Goal: Book appointment/travel/reservation

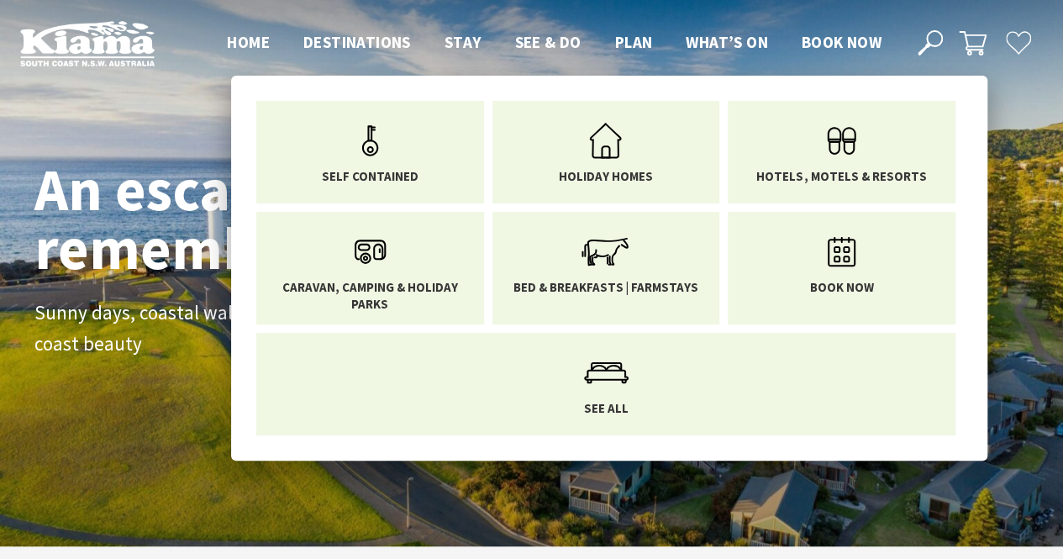
click at [466, 44] on span "Stay" at bounding box center [463, 42] width 37 height 20
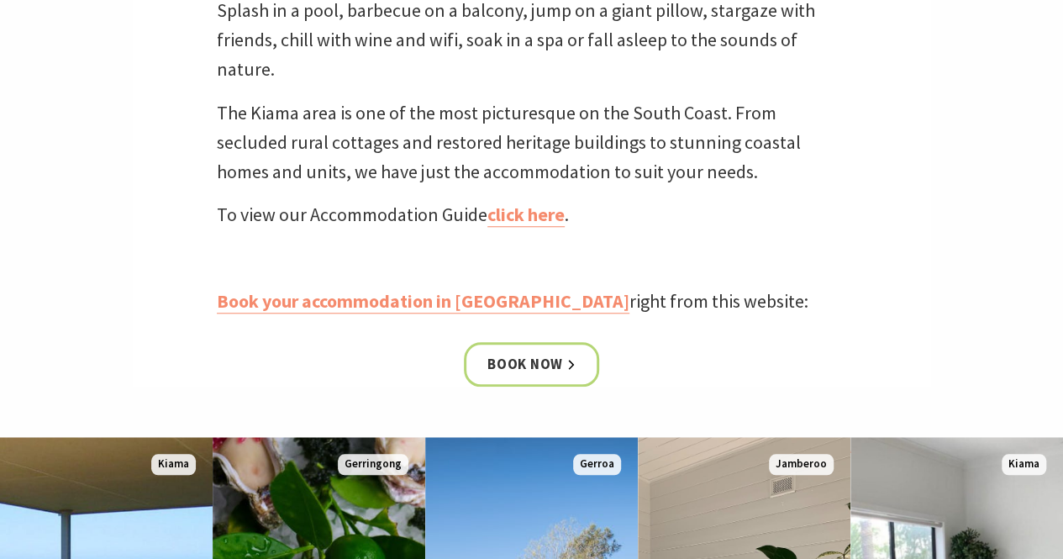
scroll to position [588, 0]
click at [530, 209] on link "click here" at bounding box center [526, 214] width 77 height 24
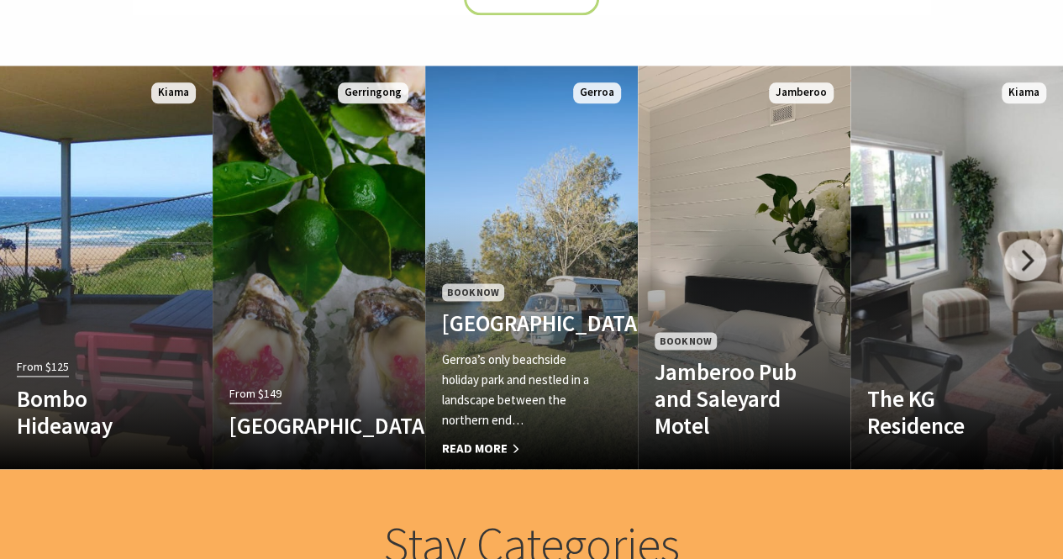
scroll to position [1009, 0]
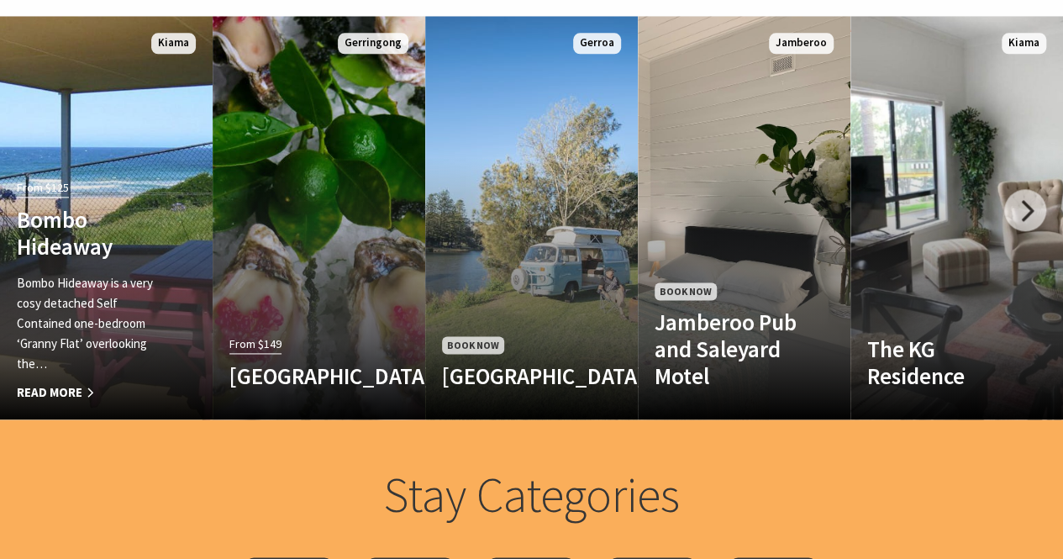
click at [140, 226] on h4 "Bombo Hideaway" at bounding box center [90, 233] width 147 height 55
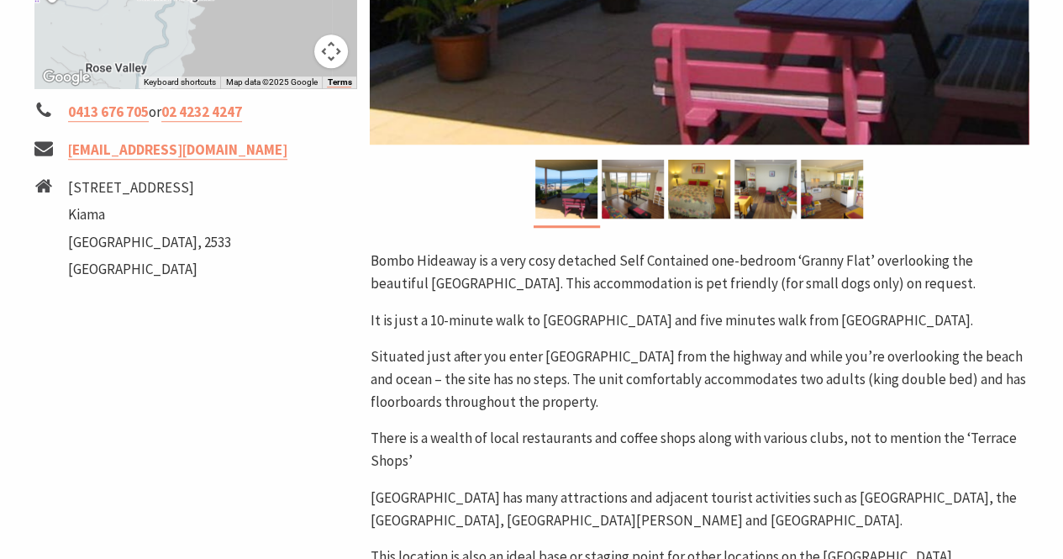
scroll to position [420, 0]
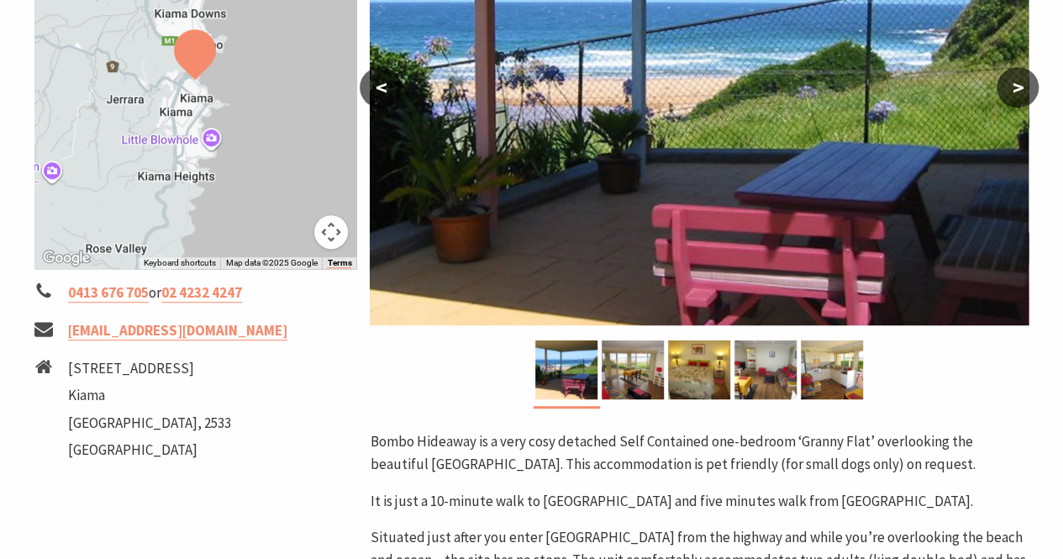
click at [634, 394] on img at bounding box center [633, 369] width 62 height 59
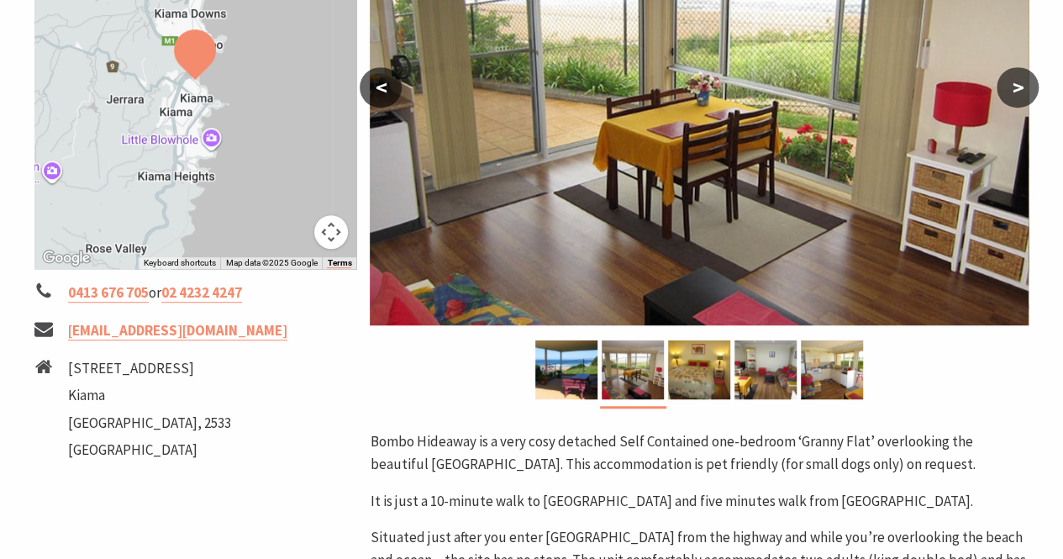
click at [709, 373] on img at bounding box center [699, 369] width 62 height 59
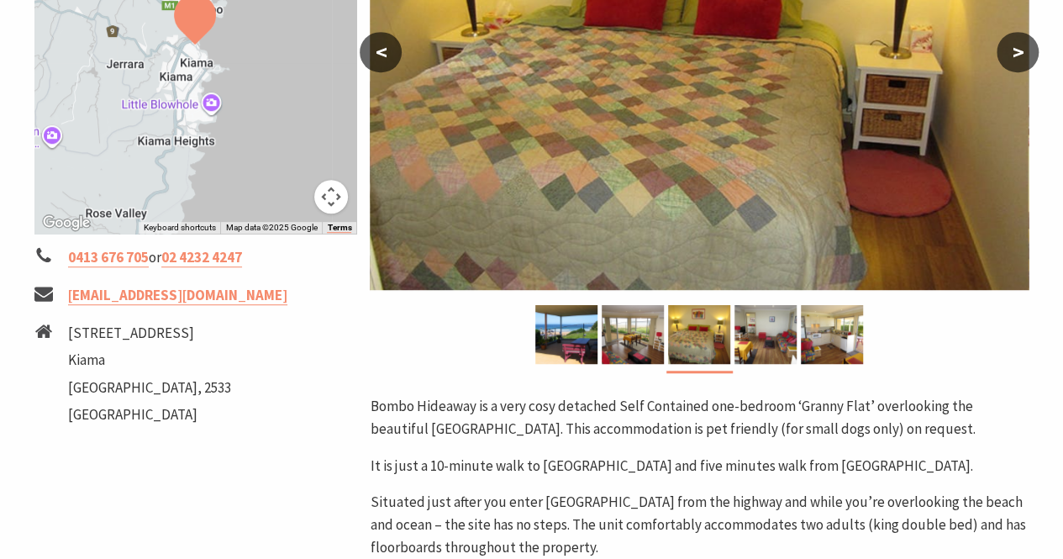
scroll to position [504, 0]
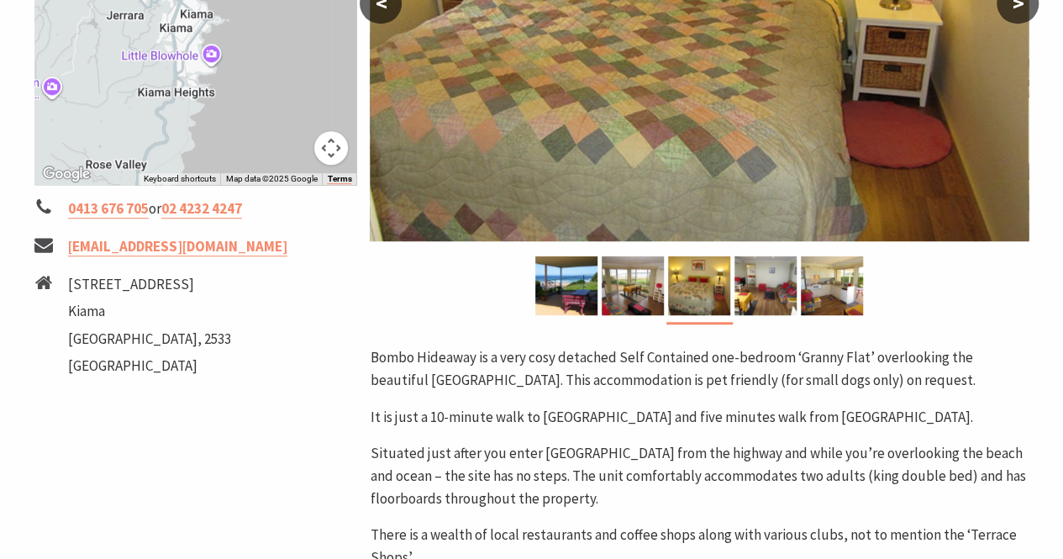
click at [787, 279] on img at bounding box center [766, 285] width 62 height 59
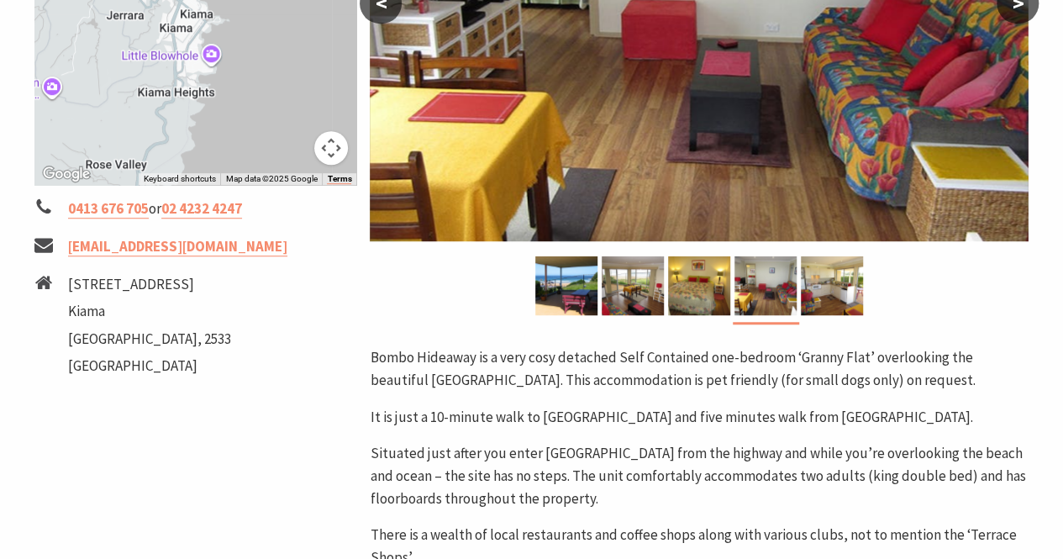
click at [831, 290] on img at bounding box center [832, 285] width 62 height 59
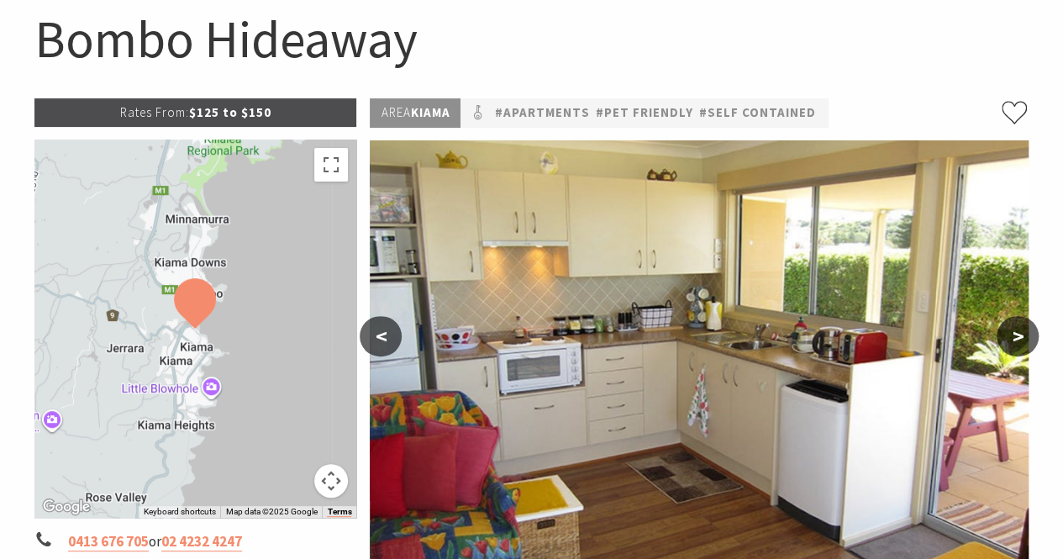
scroll to position [168, 0]
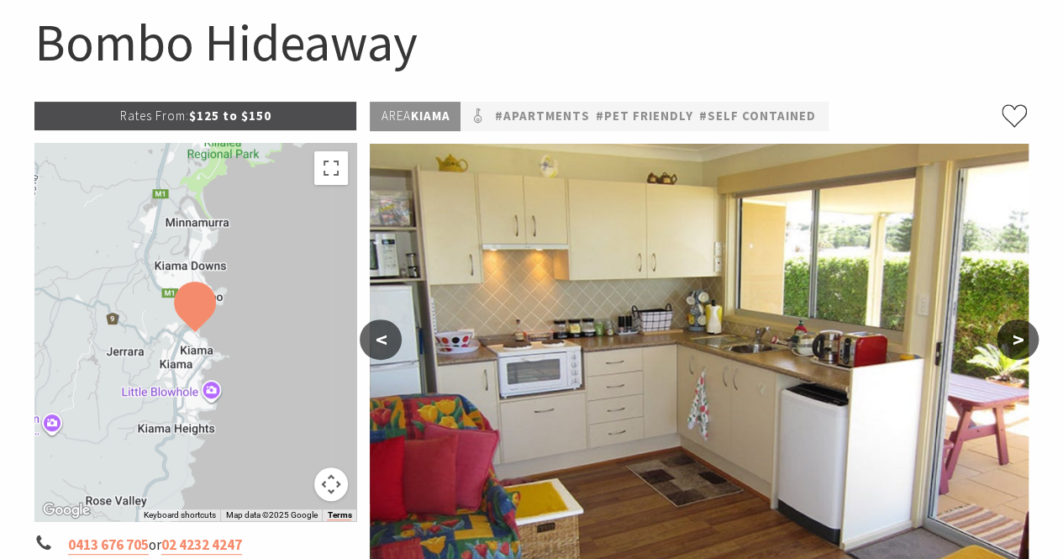
click at [214, 119] on p "Rates From: $125 to $150" at bounding box center [195, 116] width 323 height 29
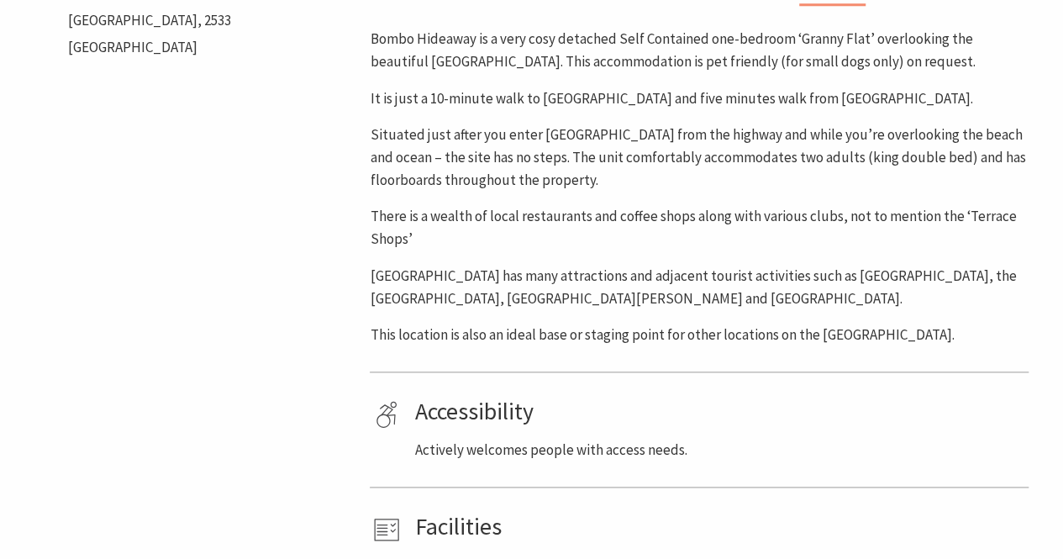
scroll to position [841, 0]
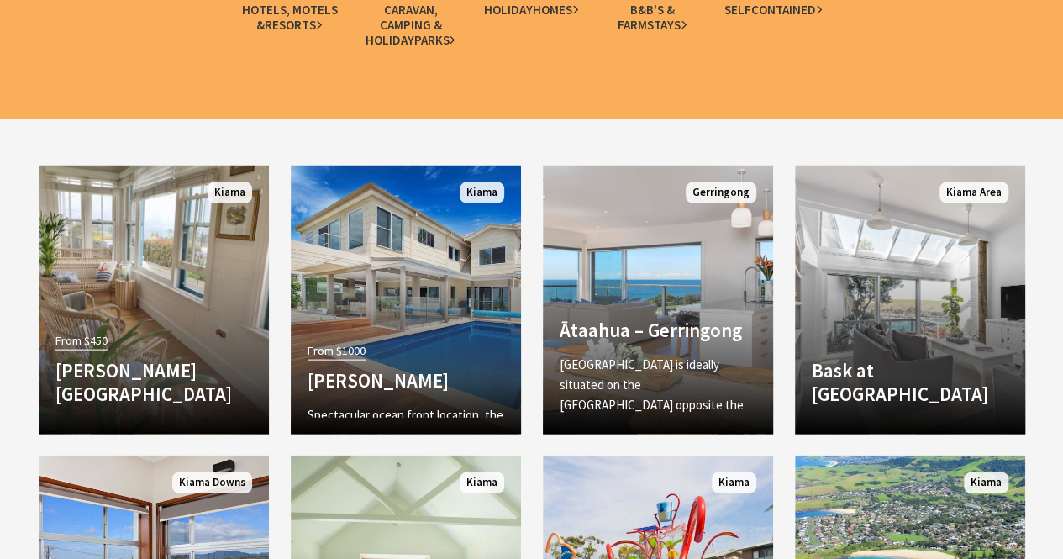
scroll to position [1681, 0]
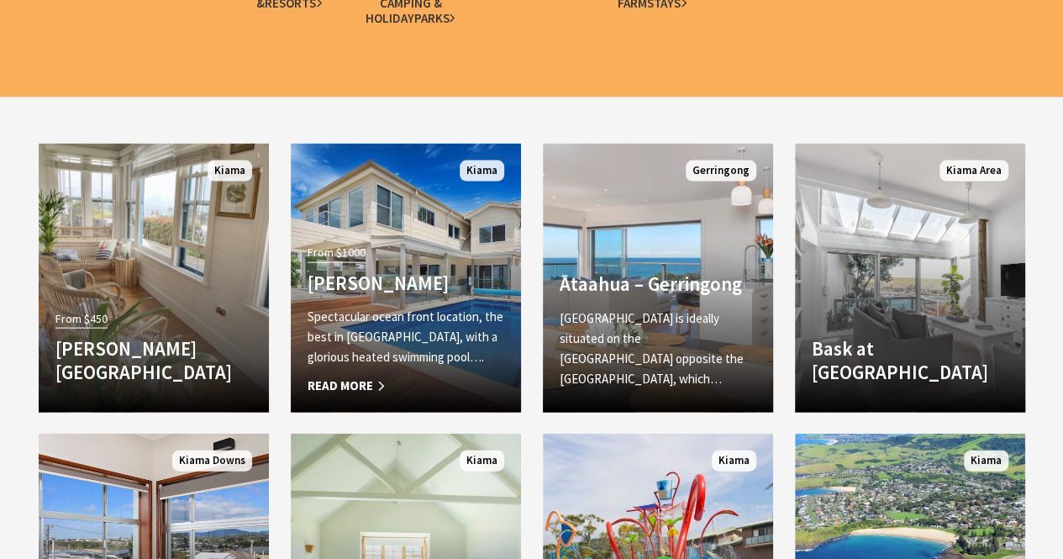
click at [445, 255] on div "From $1000 Amaroo Kiama Spectacular ocean front location, the best in [GEOGRAPH…" at bounding box center [406, 318] width 230 height 156
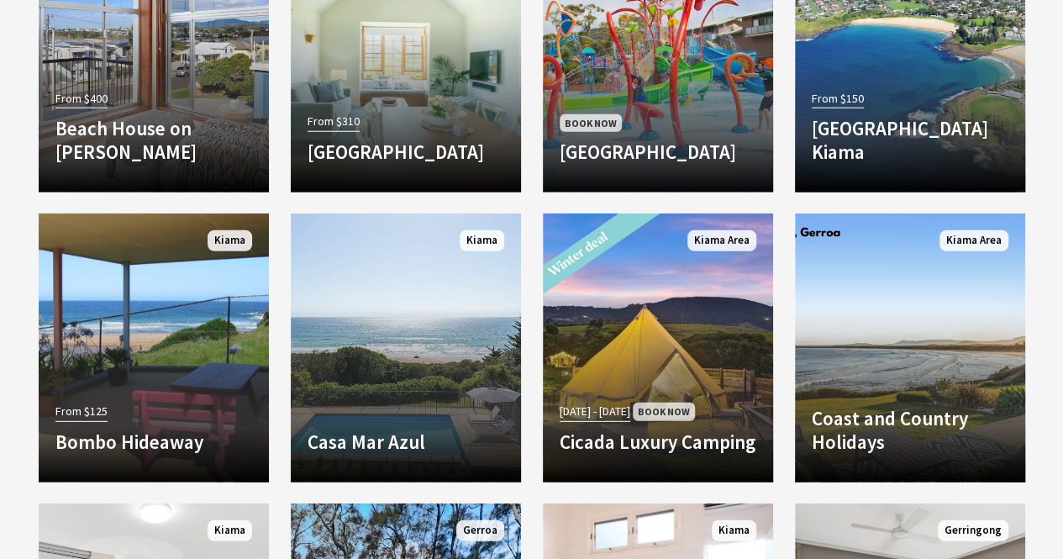
scroll to position [2102, 0]
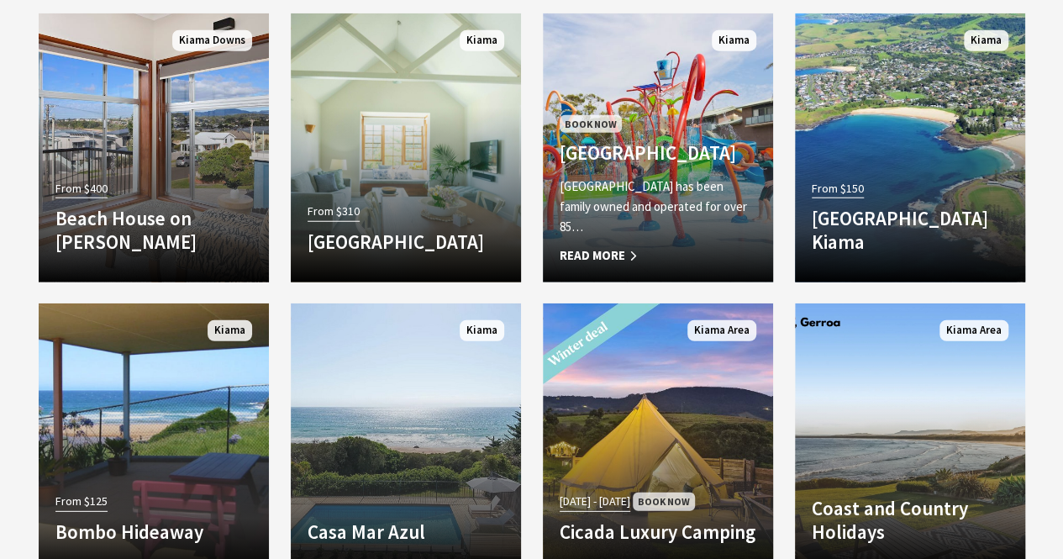
click at [686, 113] on div "Book Now BIG4 Easts Beach Holiday Park BIG4 Easts Beach Holiday Park has been f…" at bounding box center [658, 189] width 230 height 155
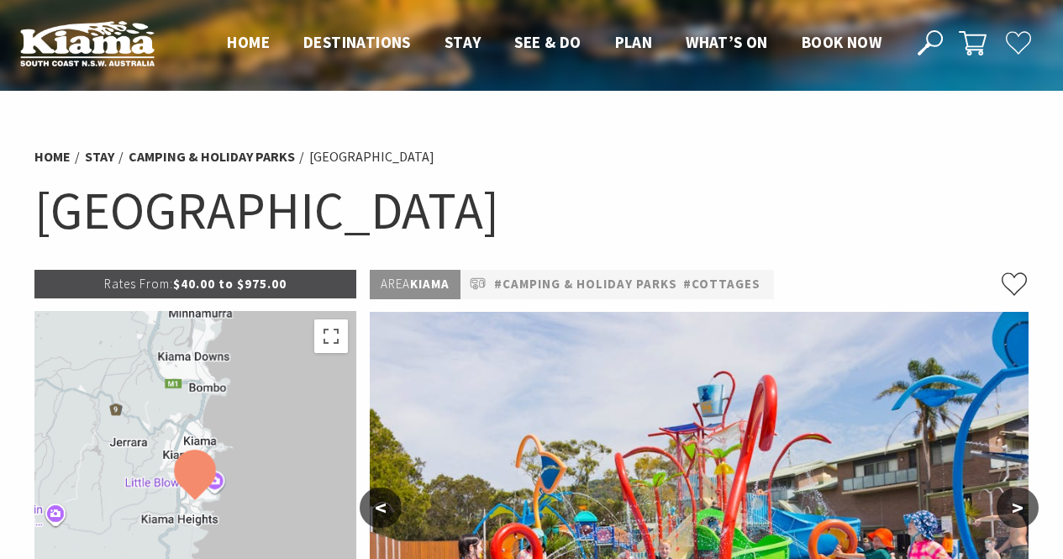
scroll to position [252, 0]
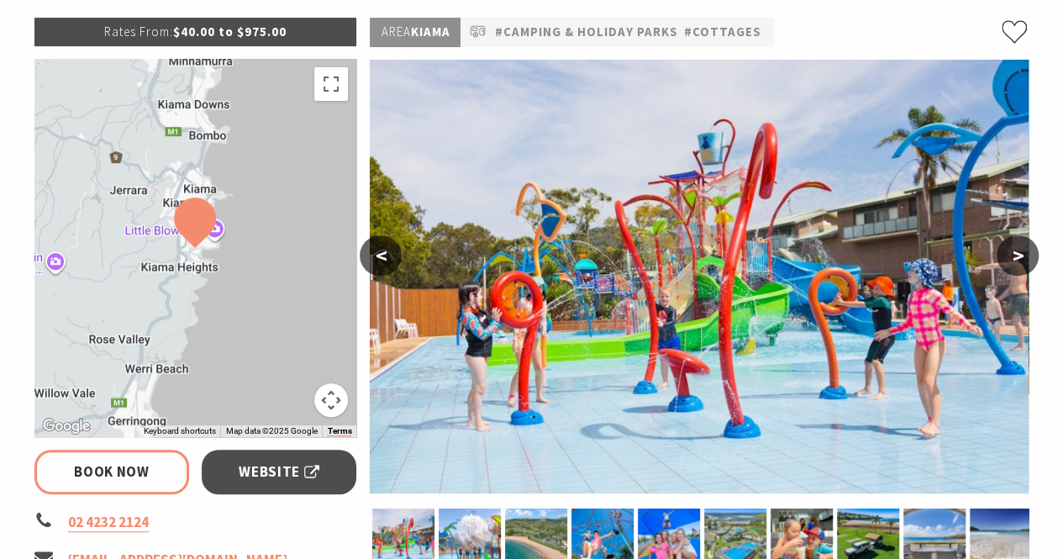
select select "3"
select select "2"
click at [272, 474] on span "Website" at bounding box center [279, 472] width 81 height 23
select select "3"
